Goal: Book appointment/travel/reservation

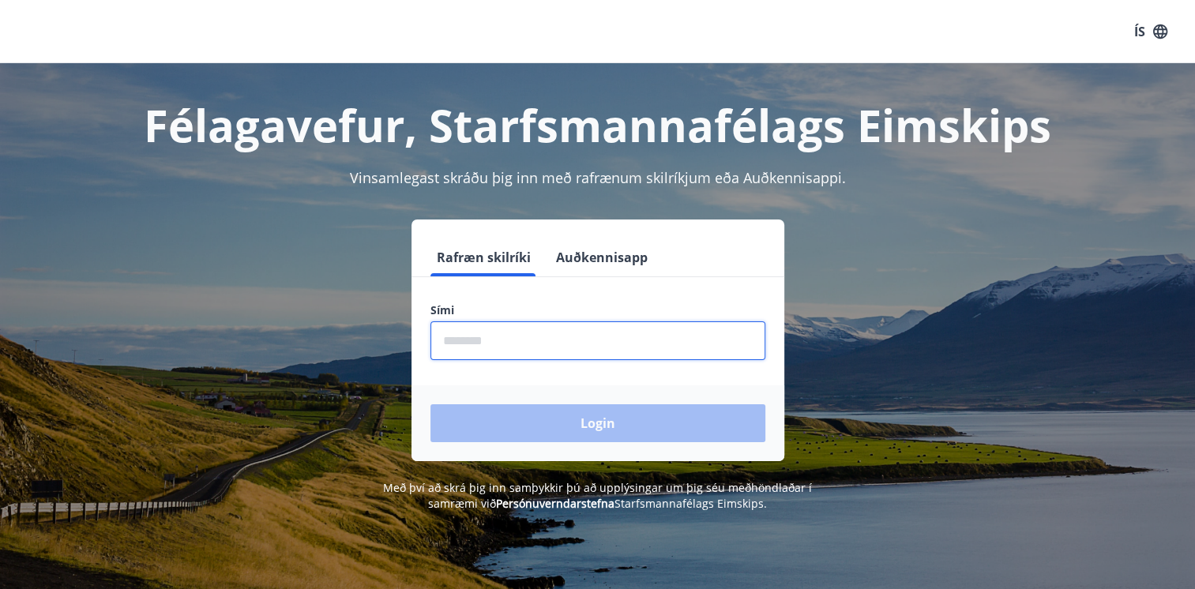
drag, startPoint x: 589, startPoint y: 336, endPoint x: 516, endPoint y: 342, distance: 72.9
click at [516, 342] on input "phone" at bounding box center [597, 340] width 335 height 39
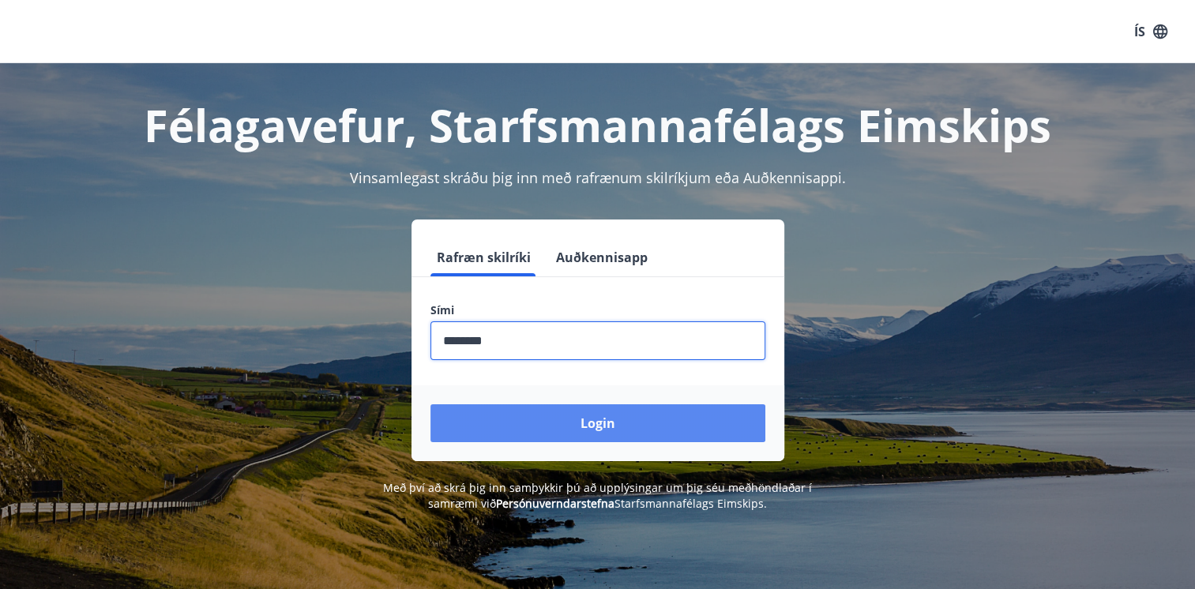
type input "********"
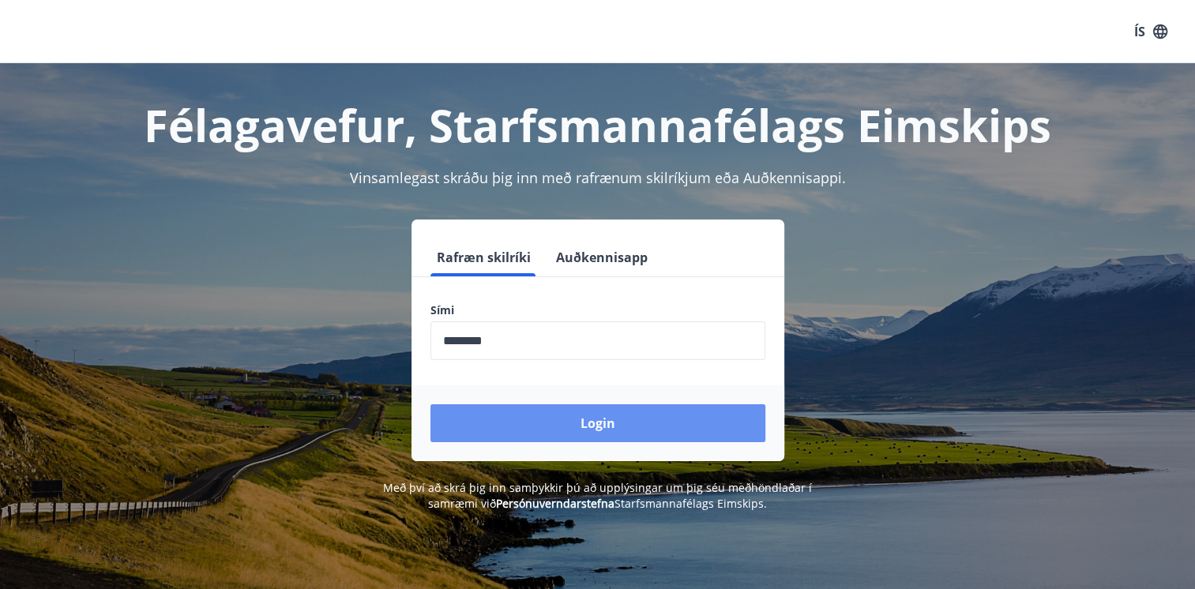
click at [562, 421] on button "Login" at bounding box center [597, 423] width 335 height 38
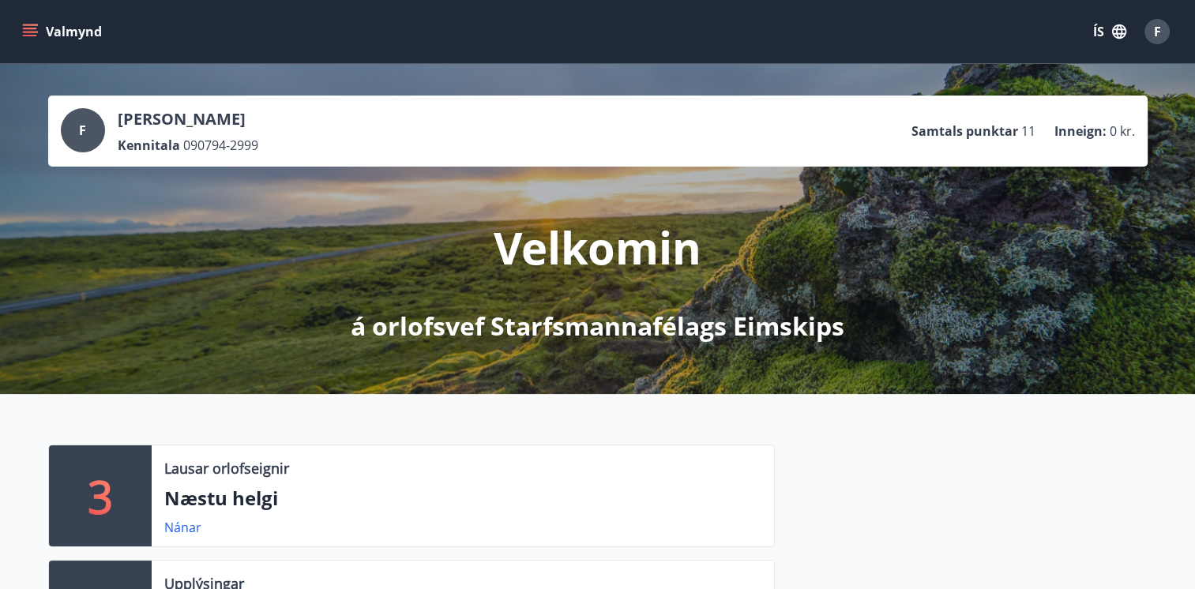
click at [32, 37] on icon "menu" at bounding box center [30, 32] width 16 height 16
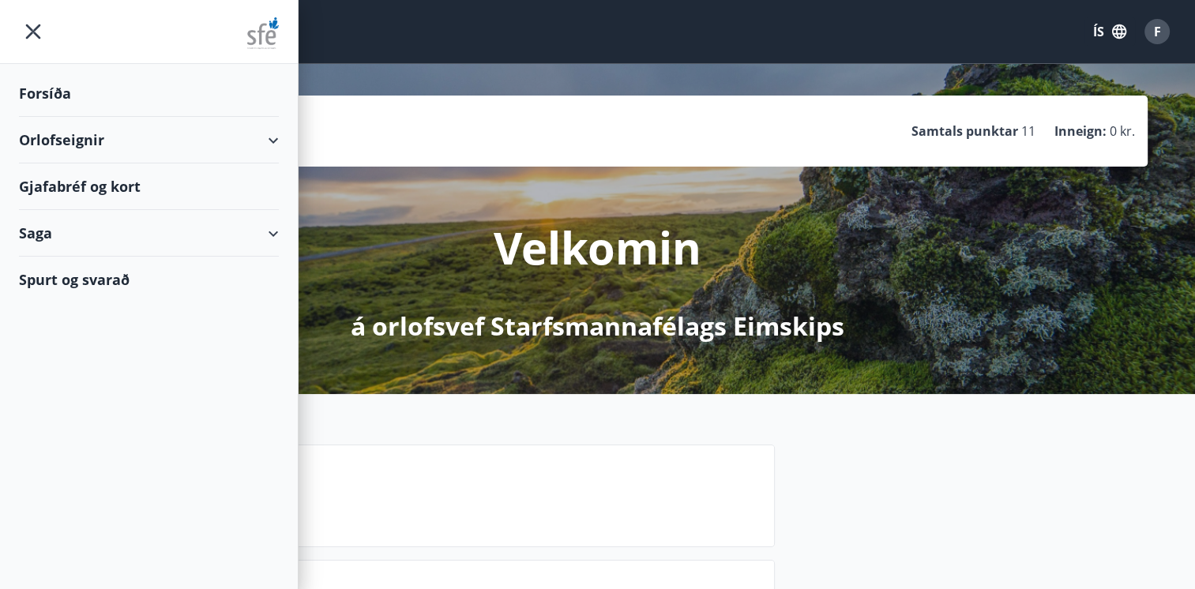
click at [242, 148] on div "Orlofseignir" at bounding box center [149, 140] width 260 height 47
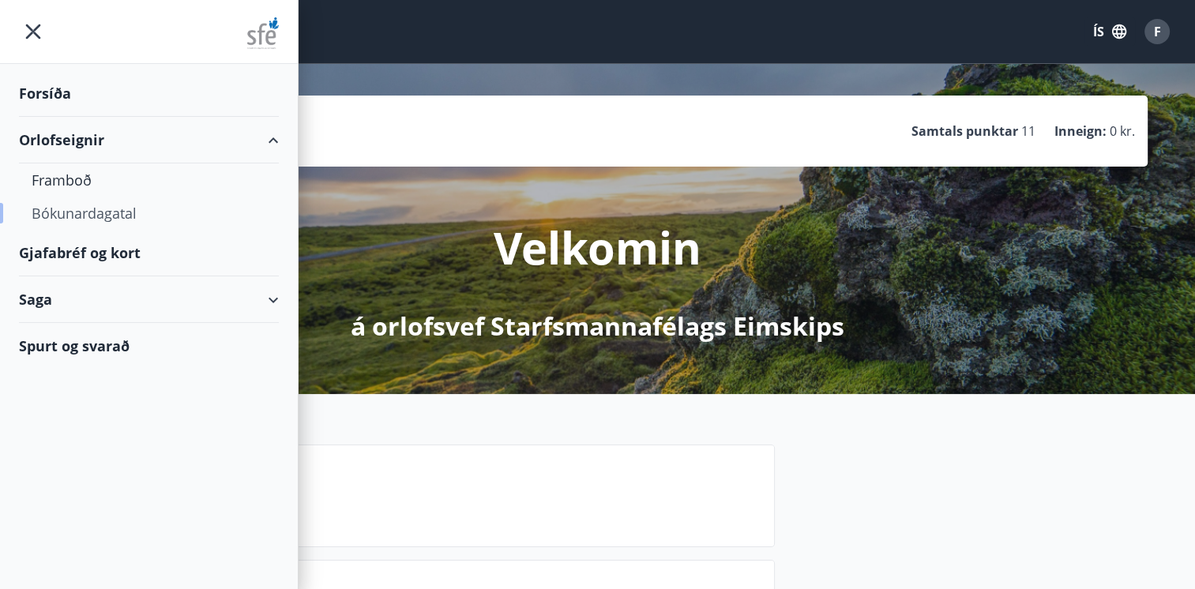
click at [107, 212] on div "Bókunardagatal" at bounding box center [149, 213] width 235 height 33
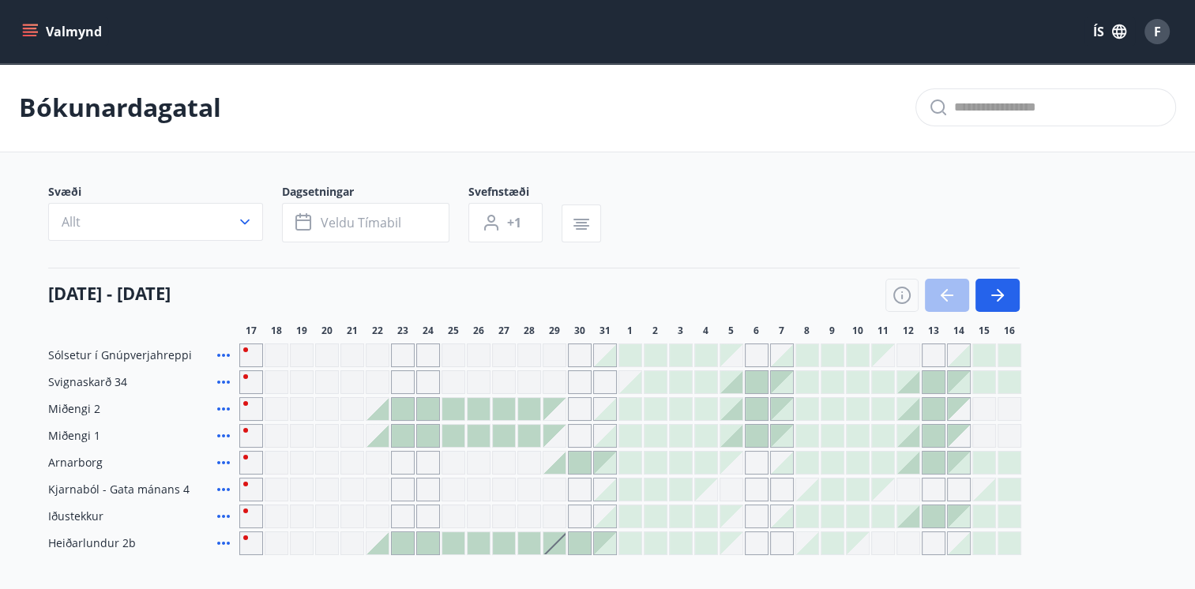
drag, startPoint x: 736, startPoint y: 385, endPoint x: 764, endPoint y: 385, distance: 28.4
click at [736, 385] on div at bounding box center [731, 382] width 22 height 22
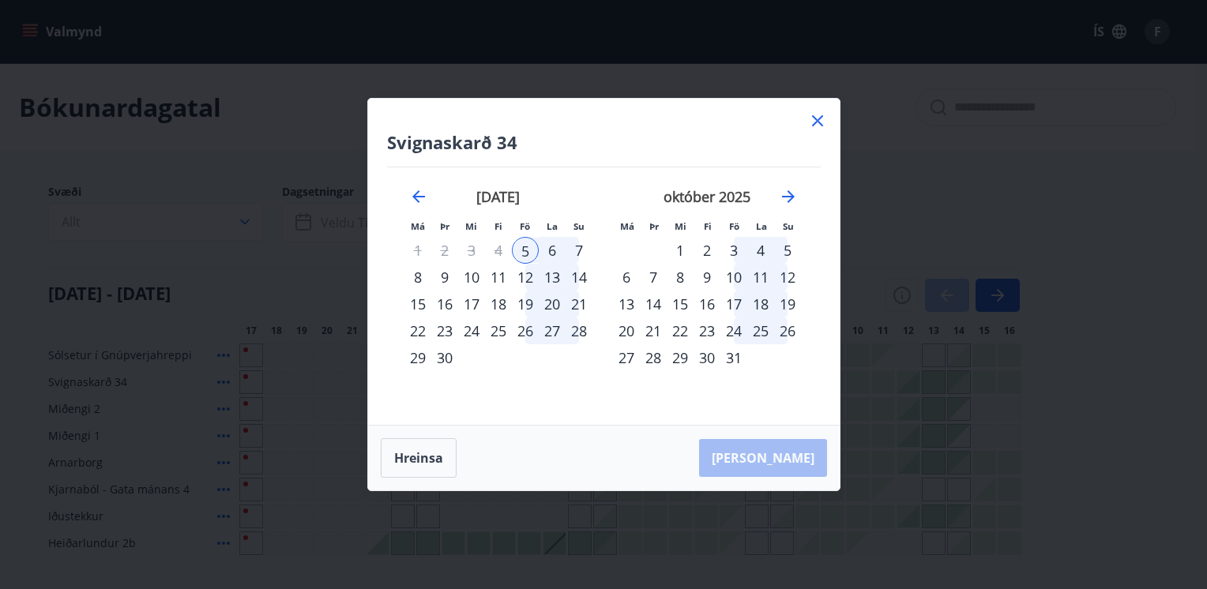
click at [417, 279] on div "8" at bounding box center [417, 277] width 27 height 27
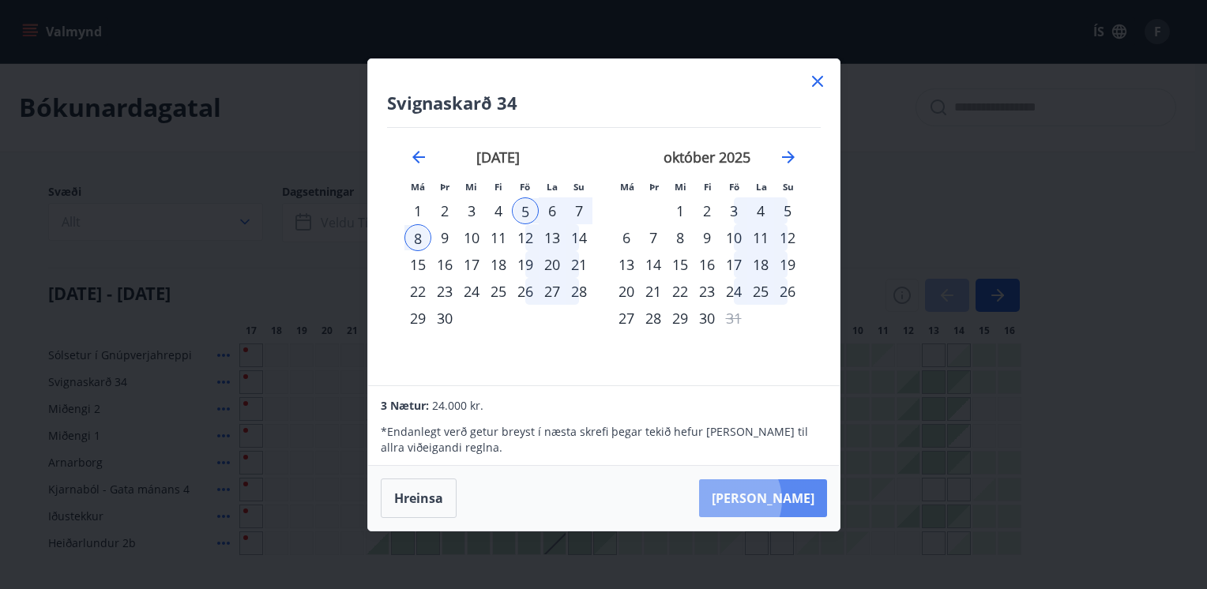
click at [773, 501] on button "Taka Frá" at bounding box center [763, 498] width 128 height 38
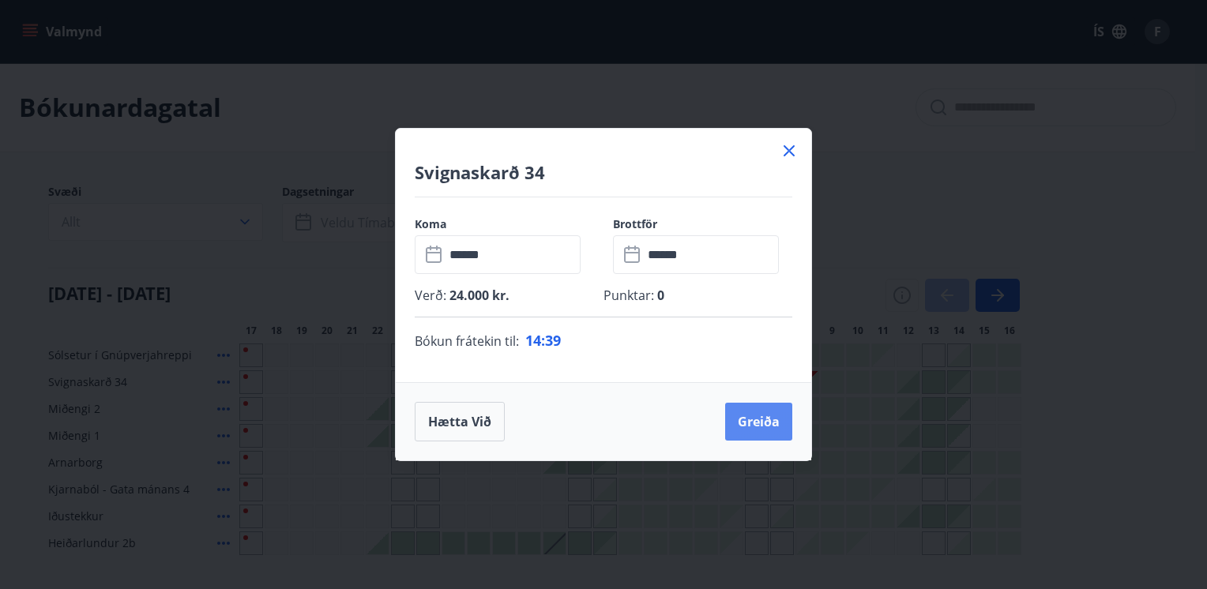
click at [768, 423] on button "Greiða" at bounding box center [758, 422] width 67 height 38
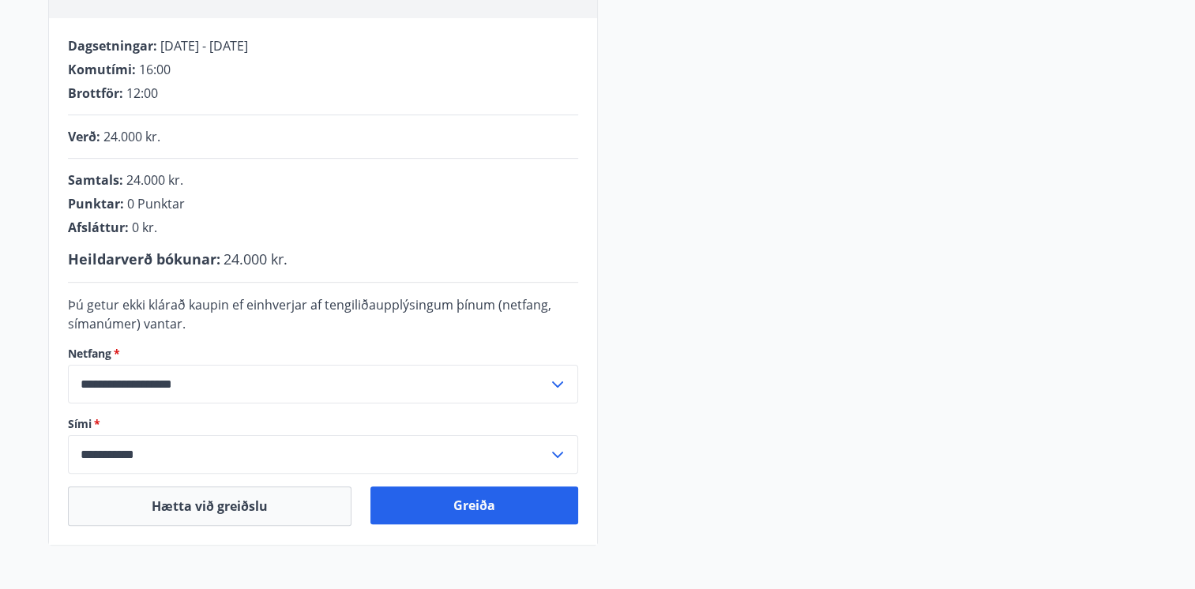
scroll to position [316, 0]
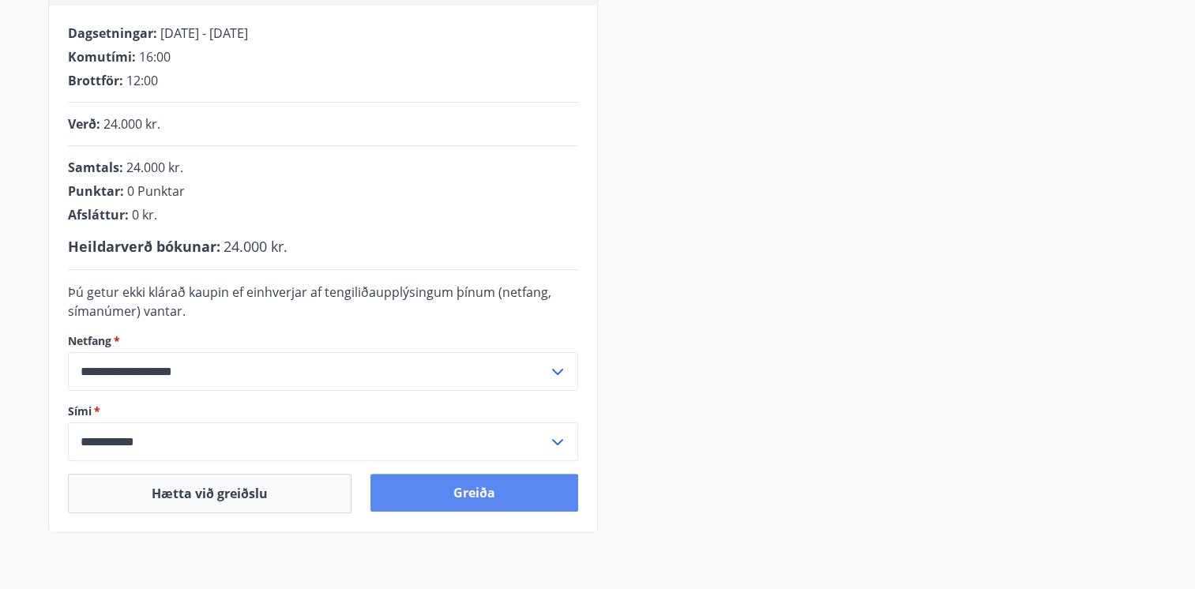
click at [500, 483] on button "Greiða" at bounding box center [474, 493] width 208 height 38
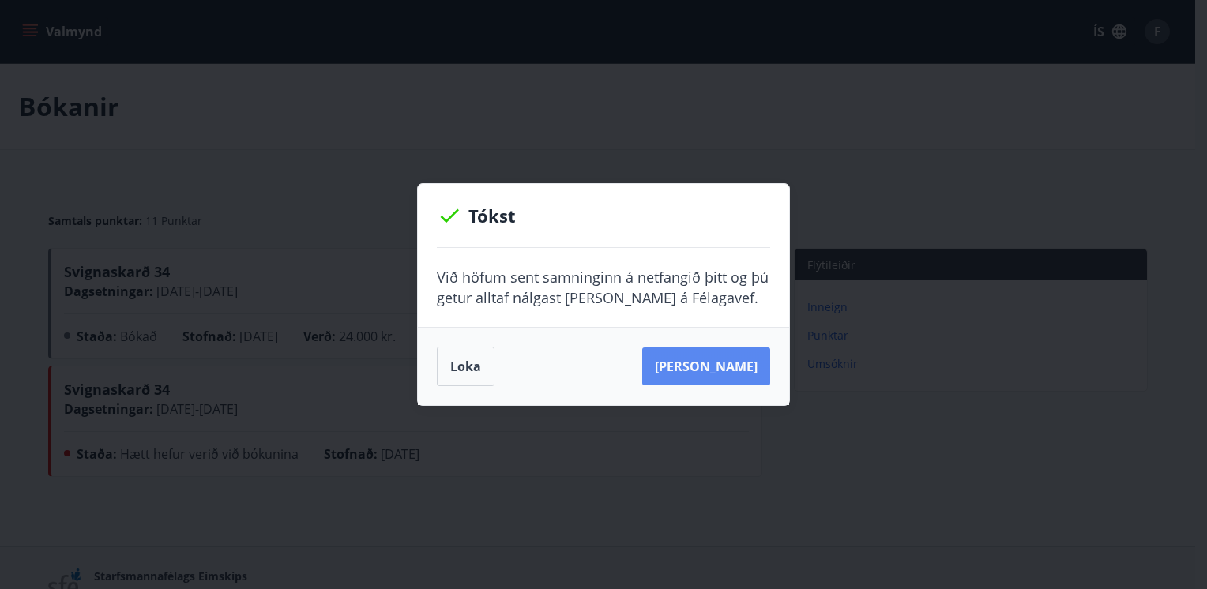
click at [708, 381] on button "[PERSON_NAME]" at bounding box center [706, 366] width 128 height 38
click at [474, 365] on button "Loka" at bounding box center [466, 366] width 58 height 39
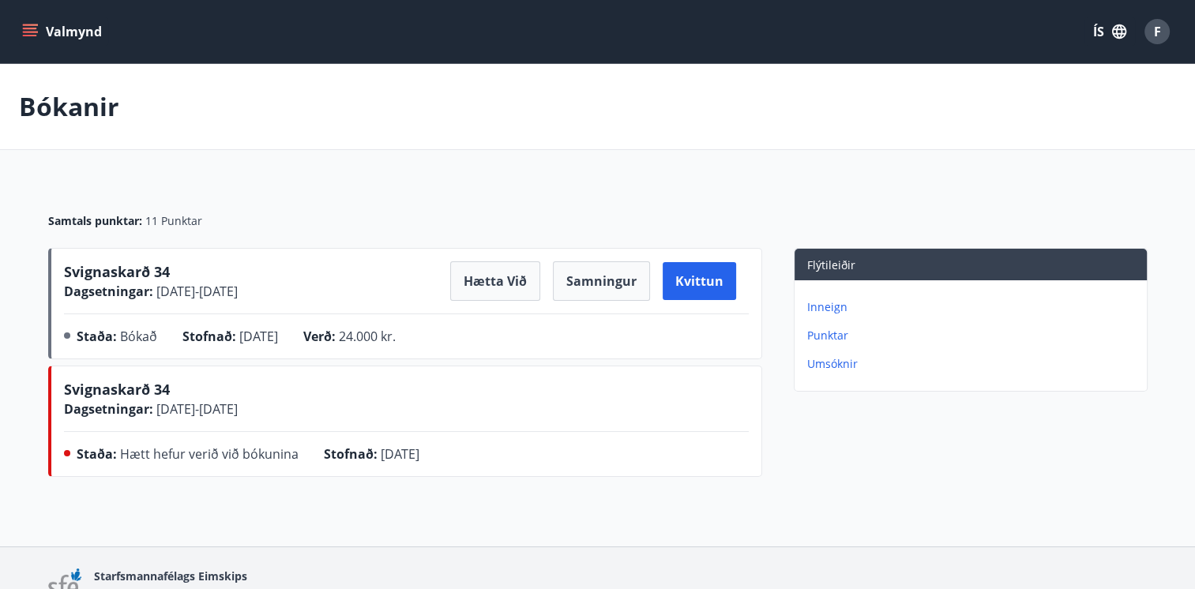
click at [88, 35] on button "Valmynd" at bounding box center [63, 31] width 89 height 28
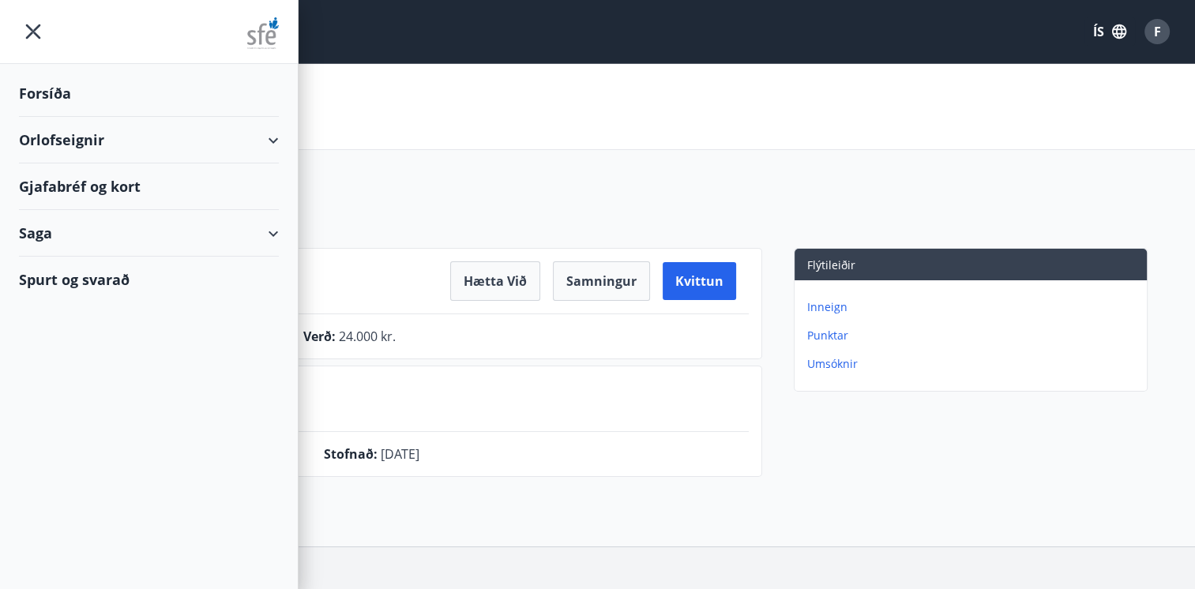
click at [111, 140] on div "Orlofseignir" at bounding box center [149, 140] width 260 height 47
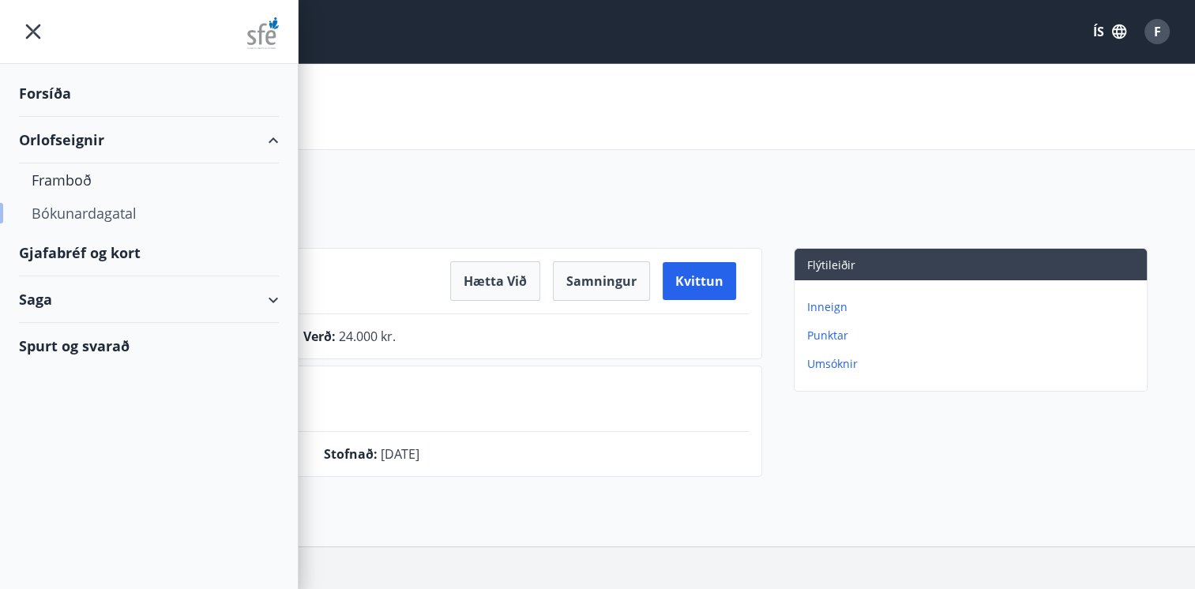
click at [120, 212] on div "Bókunardagatal" at bounding box center [149, 213] width 235 height 33
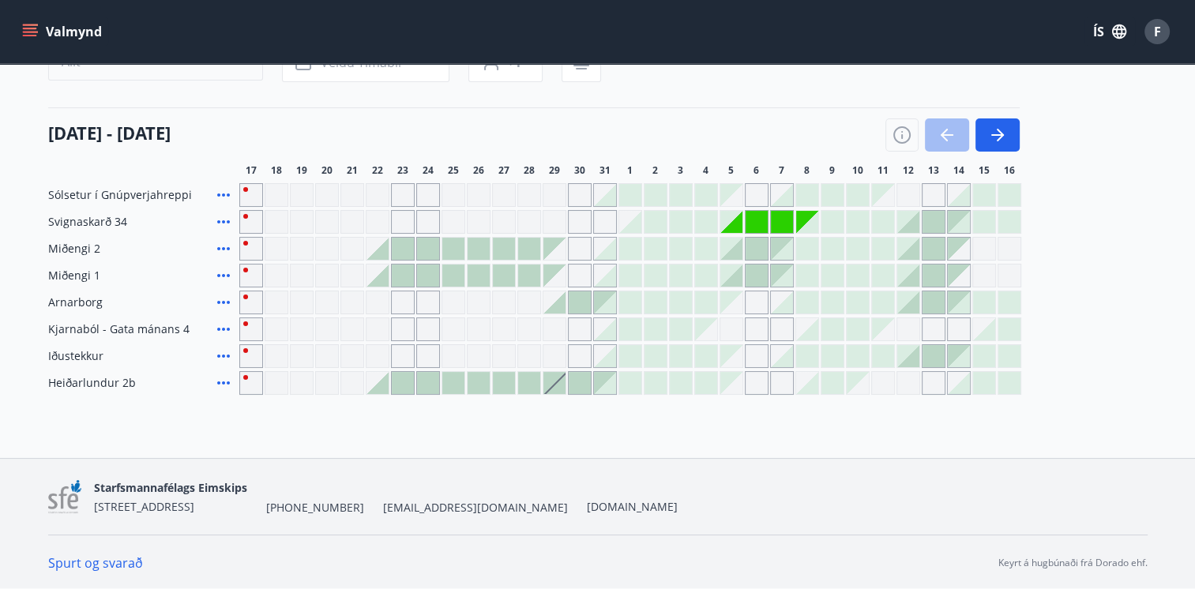
scroll to position [161, 0]
click at [986, 137] on button "button" at bounding box center [997, 134] width 44 height 33
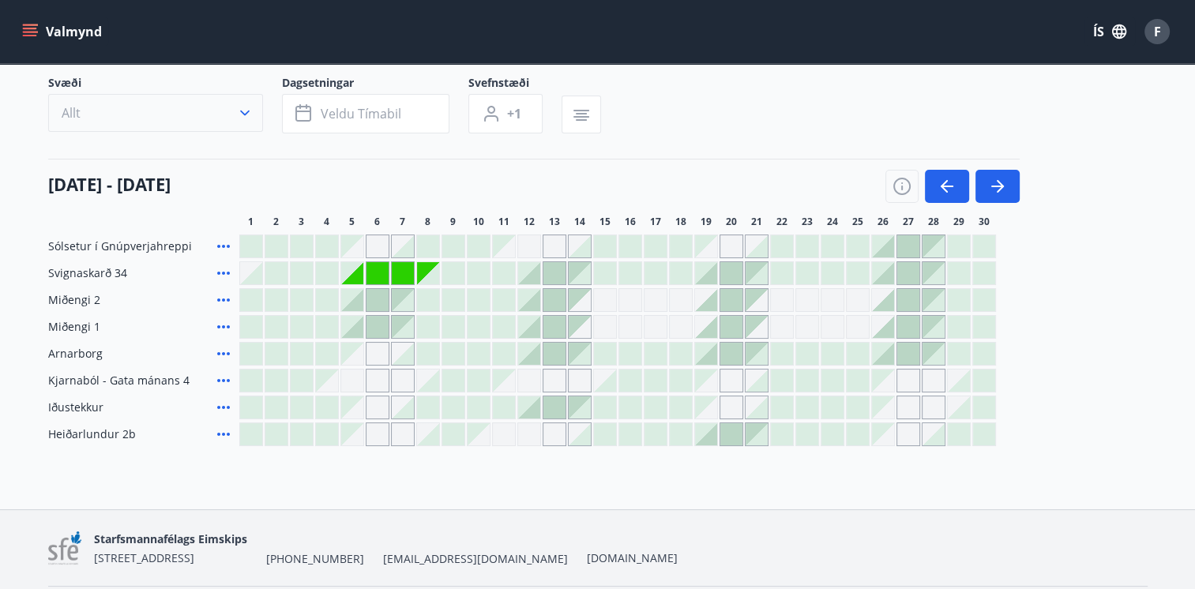
scroll to position [0, 0]
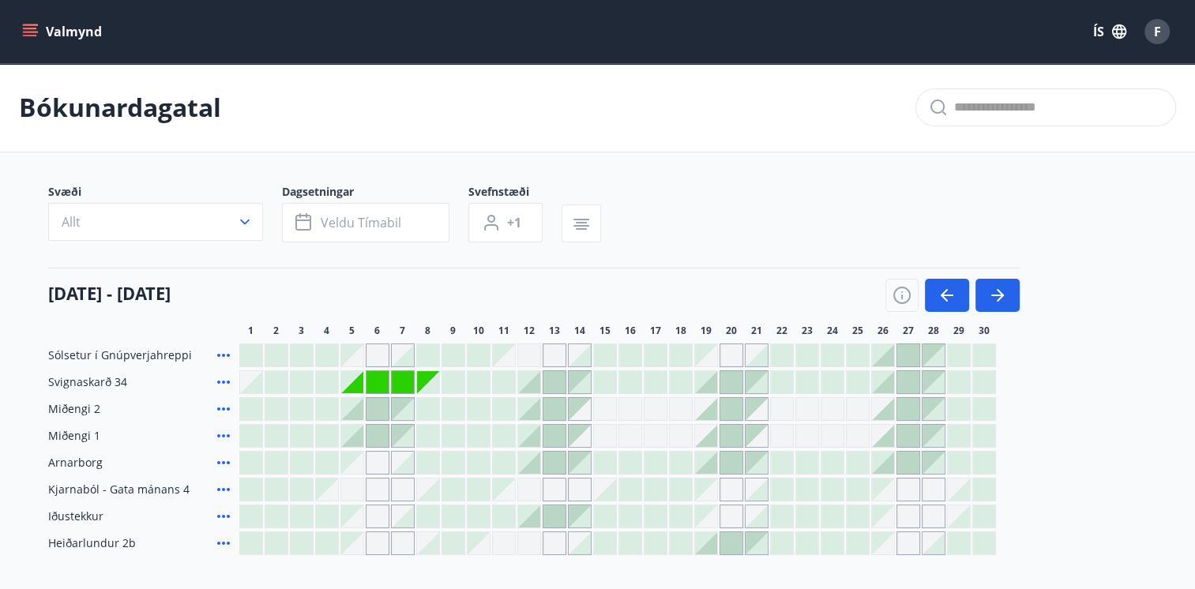
click at [24, 25] on icon "menu" at bounding box center [31, 25] width 17 height 2
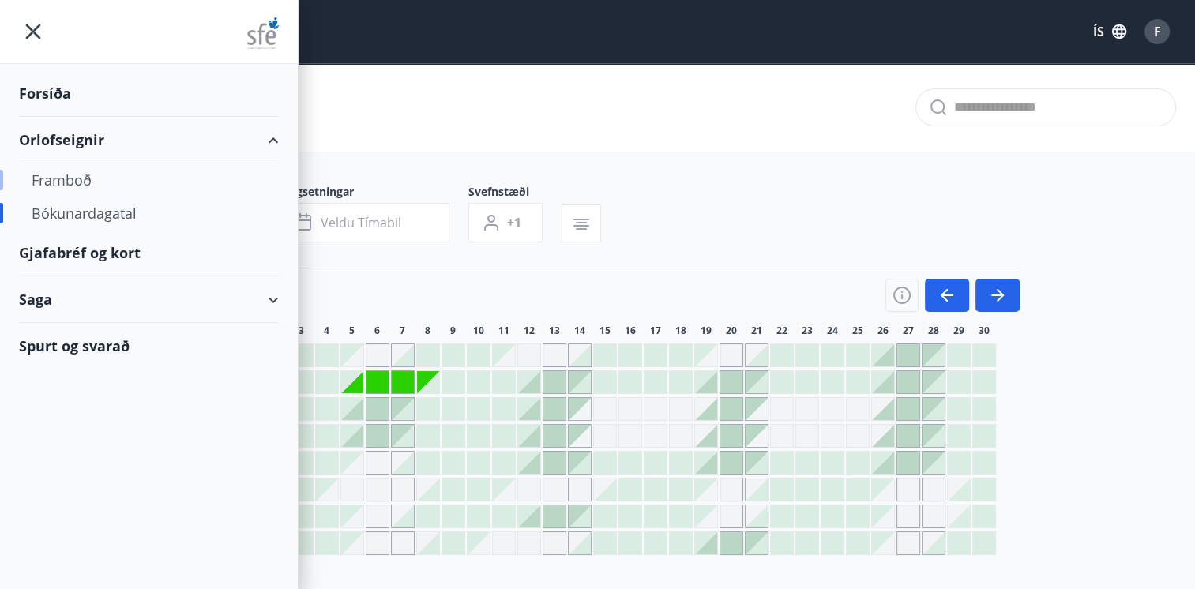
click at [73, 175] on div "Framboð" at bounding box center [149, 179] width 235 height 33
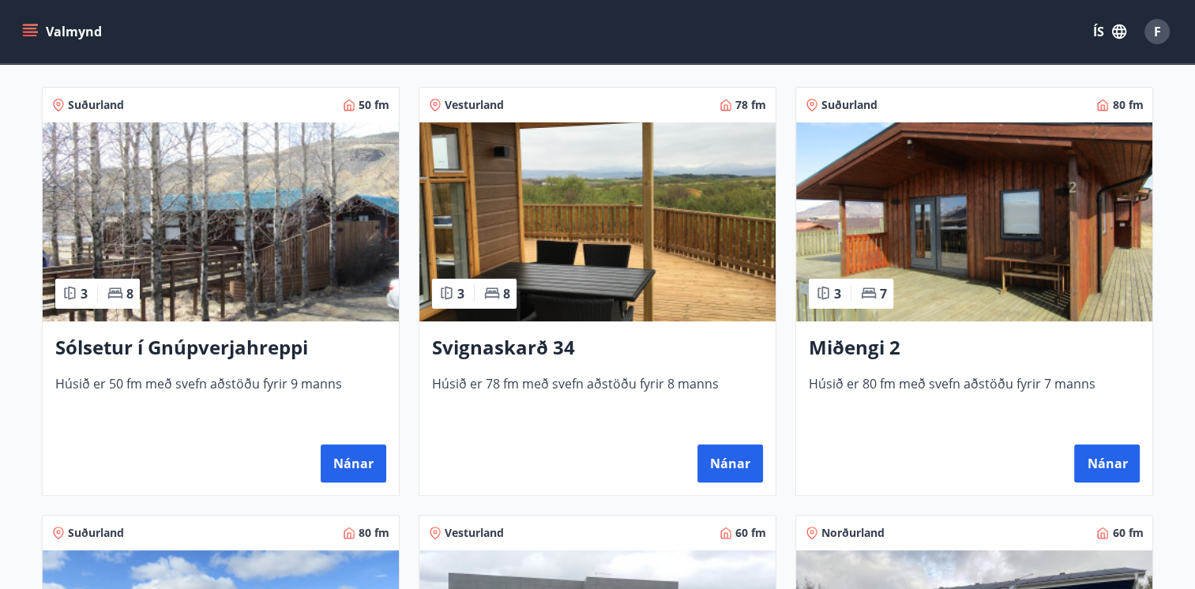
scroll to position [316, 0]
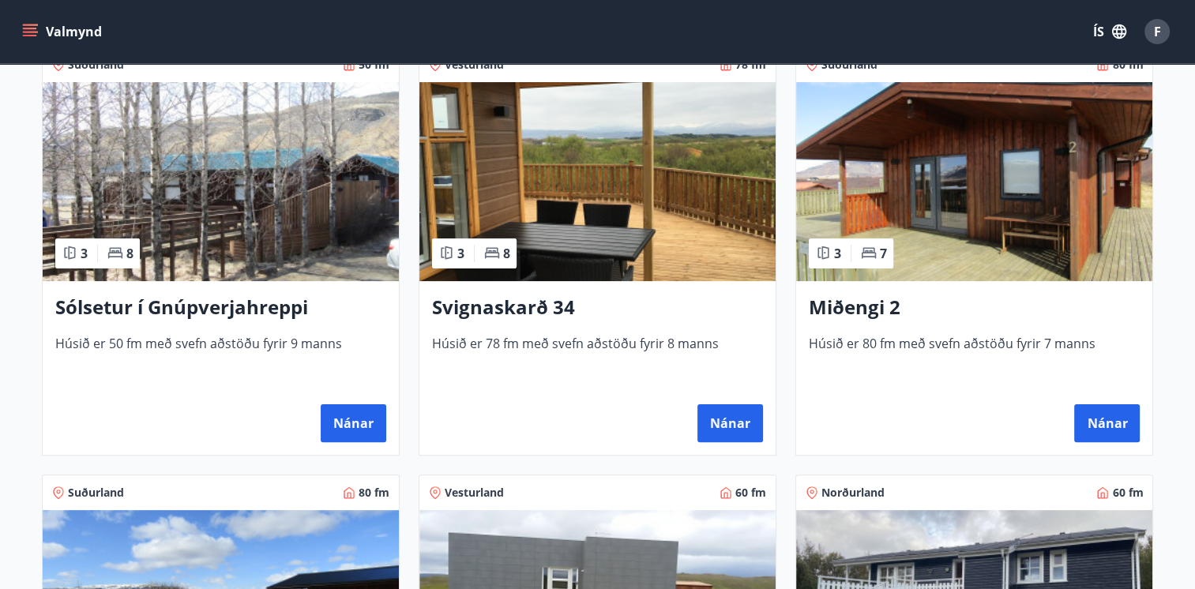
click at [230, 221] on img at bounding box center [221, 181] width 356 height 199
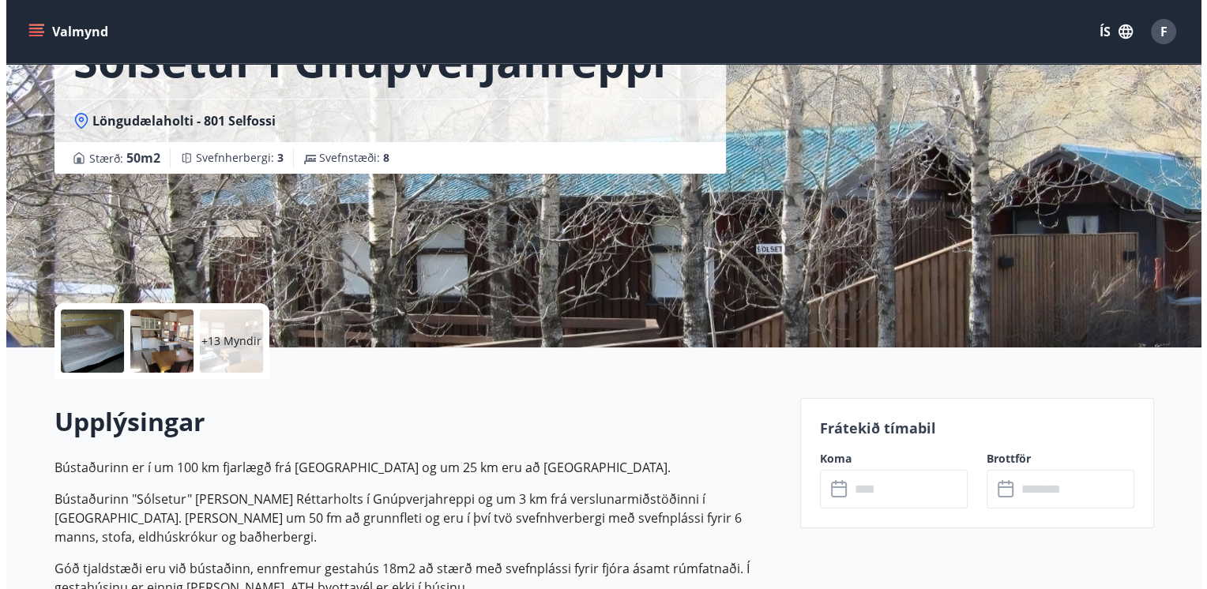
scroll to position [79, 0]
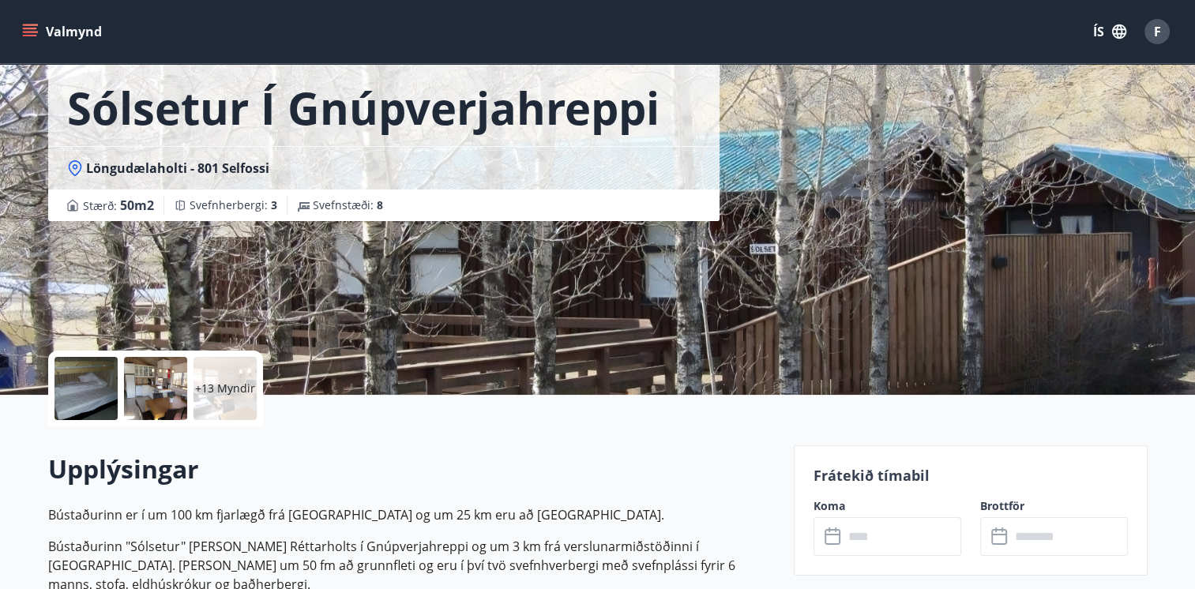
click at [201, 386] on p "+13 Myndir" at bounding box center [225, 389] width 60 height 16
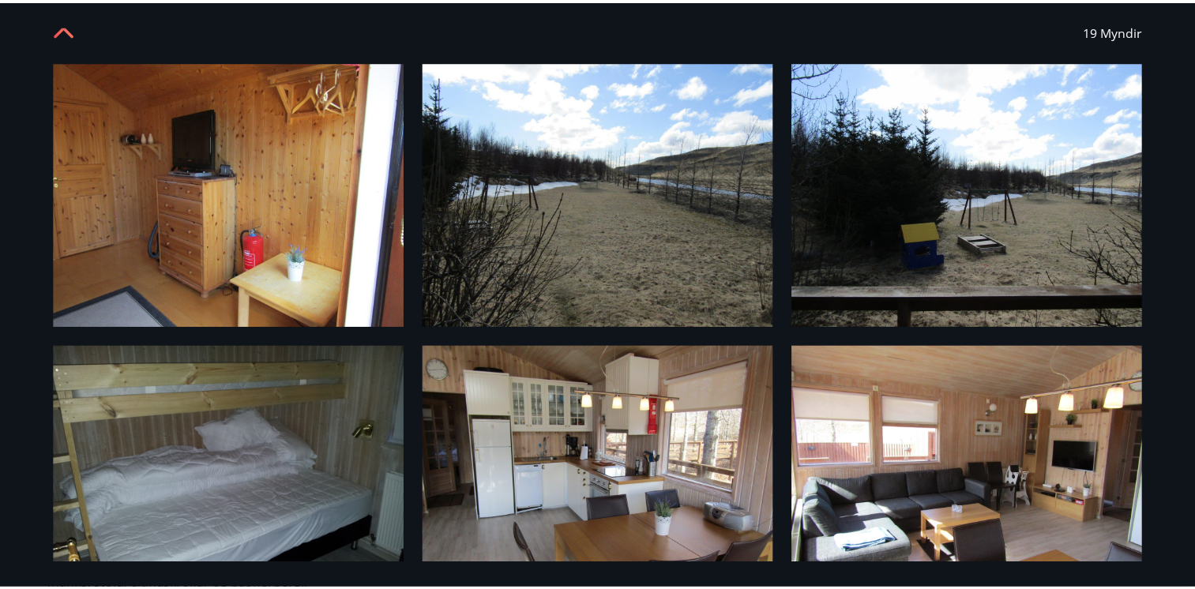
scroll to position [0, 0]
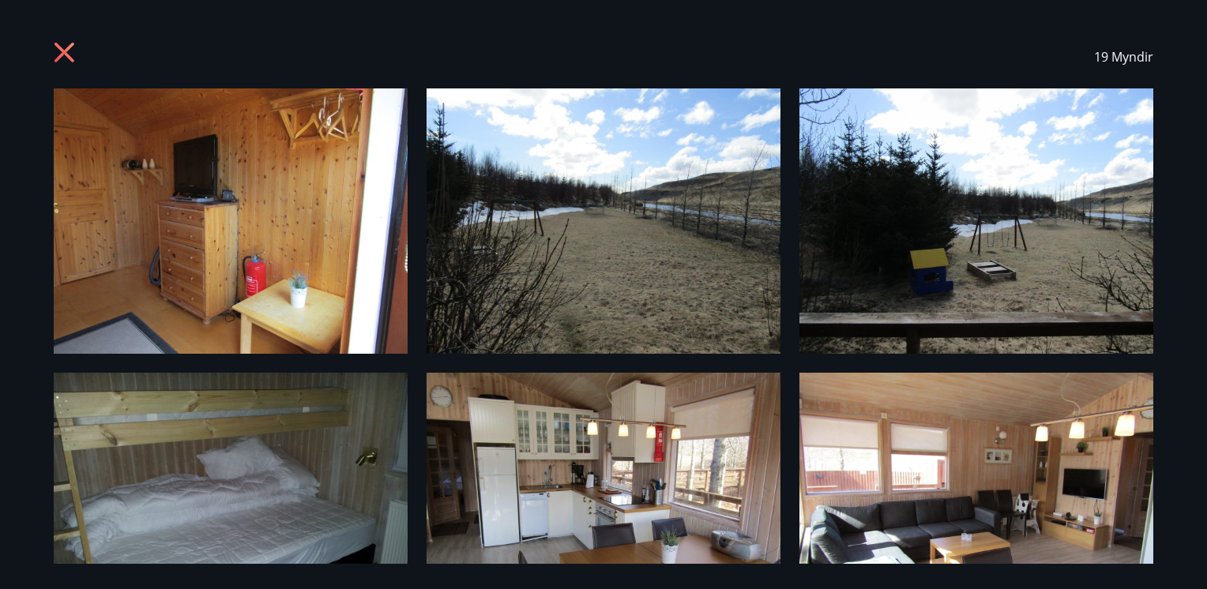
click at [51, 63] on div "19 Myndir" at bounding box center [603, 56] width 1137 height 63
click at [60, 53] on icon at bounding box center [66, 54] width 25 height 25
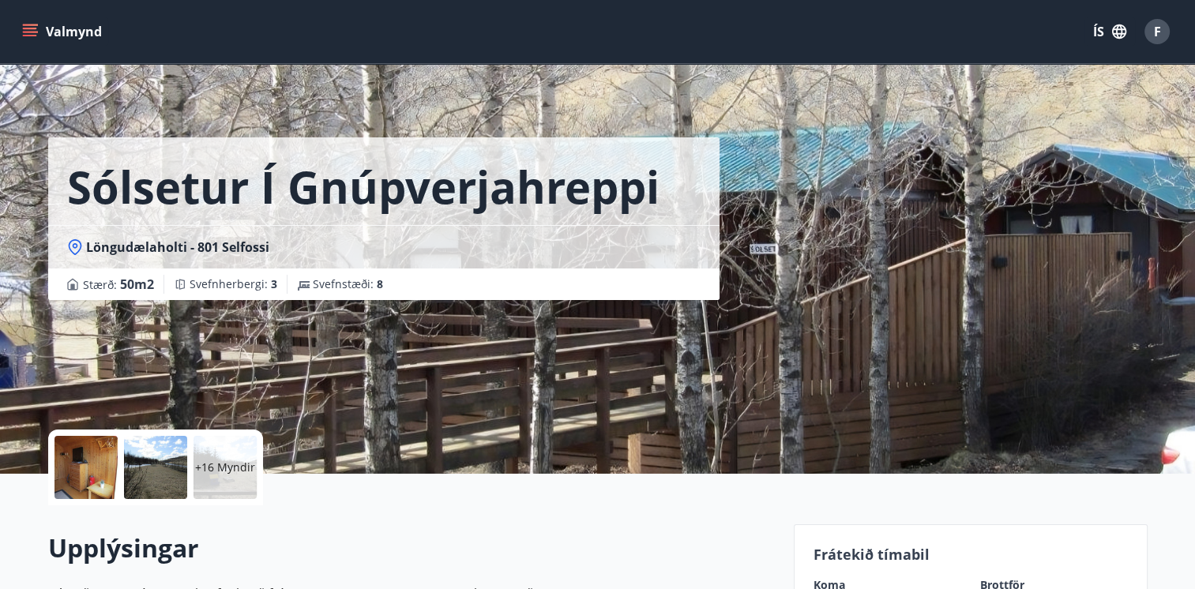
click at [26, 32] on icon "menu" at bounding box center [31, 32] width 17 height 2
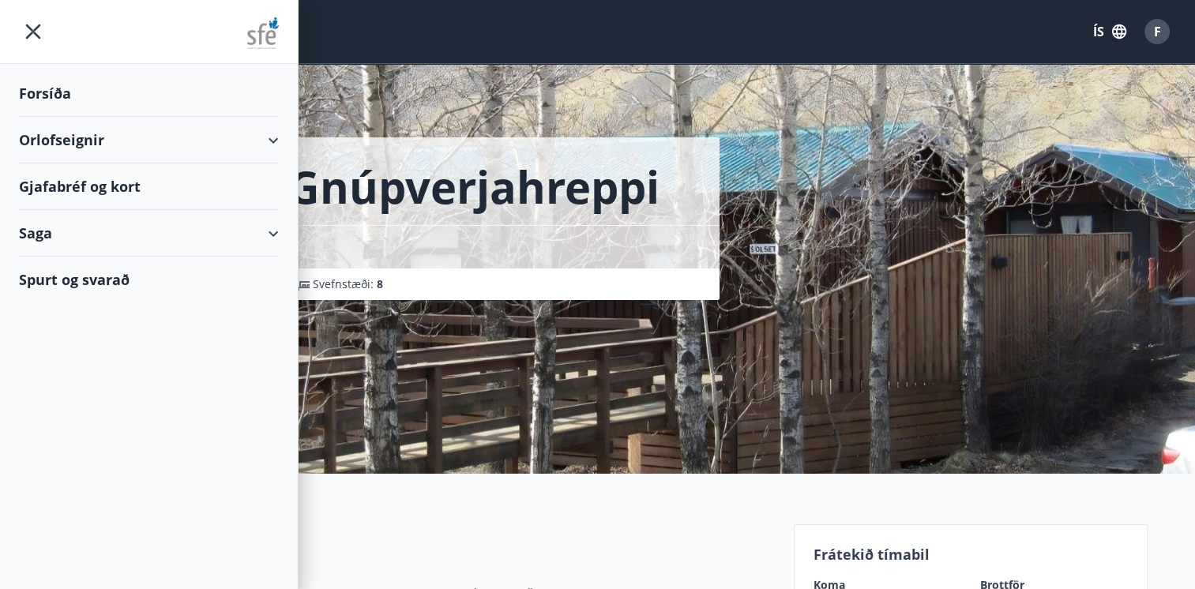
click at [214, 152] on div "Orlofseignir" at bounding box center [149, 140] width 260 height 47
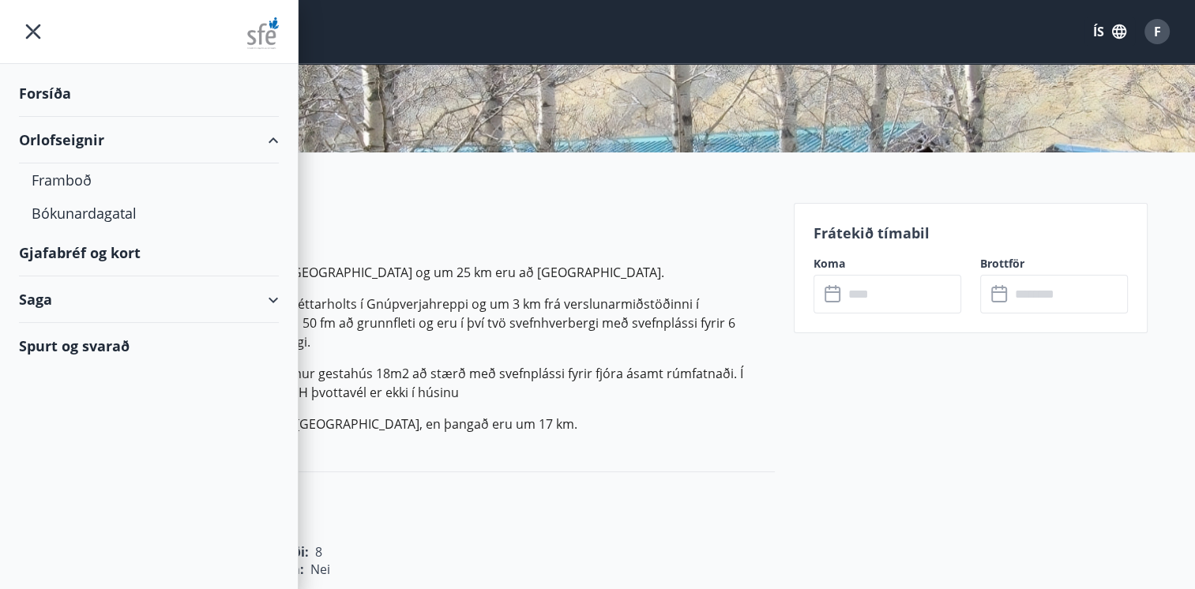
scroll to position [395, 0]
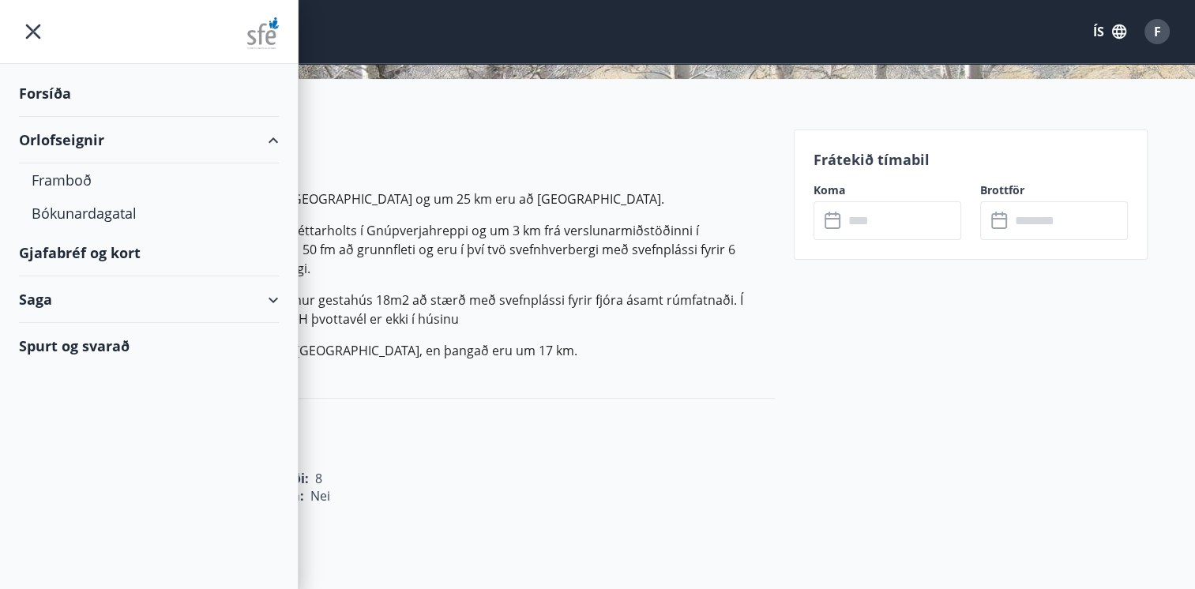
click at [764, 484] on div "Rúm : 5 Barnarúm : Nei" at bounding box center [402, 486] width 746 height 36
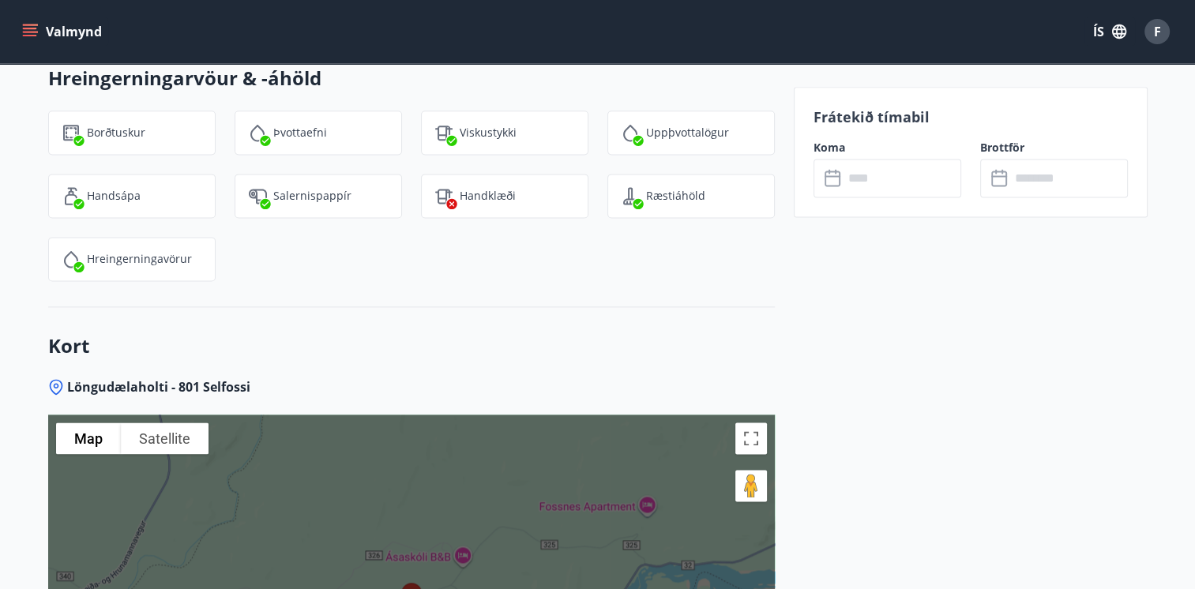
scroll to position [1772, 0]
